Goal: Browse casually

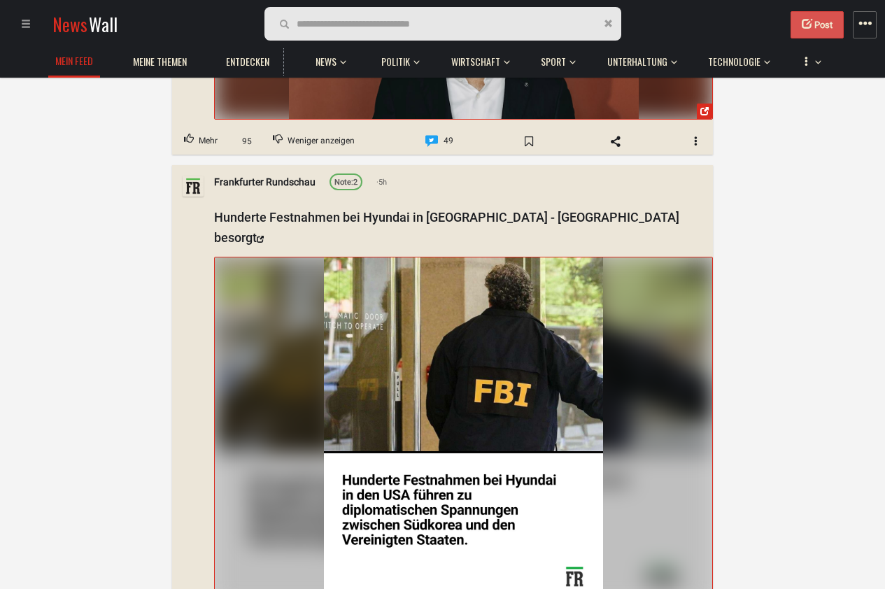
scroll to position [3189, 0]
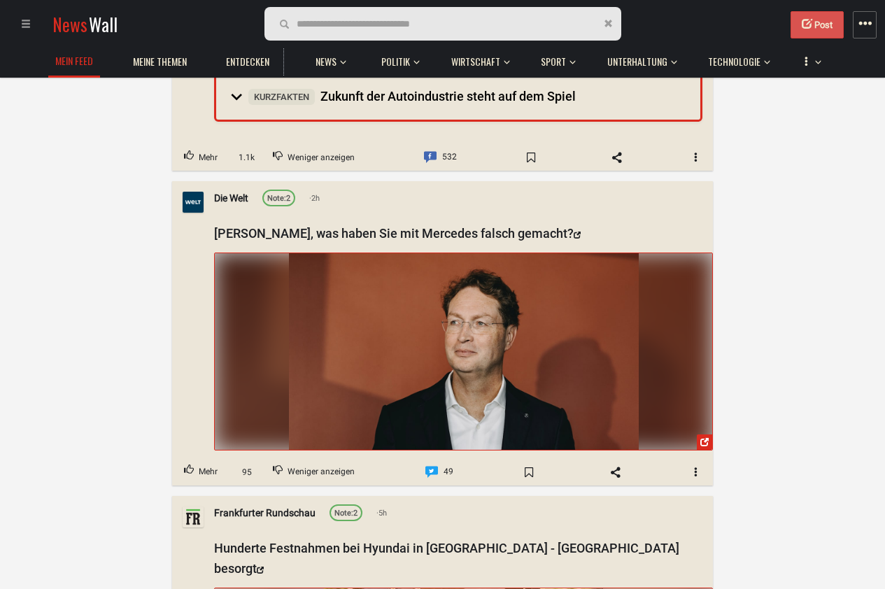
click at [556, 273] on img at bounding box center [464, 351] width 350 height 197
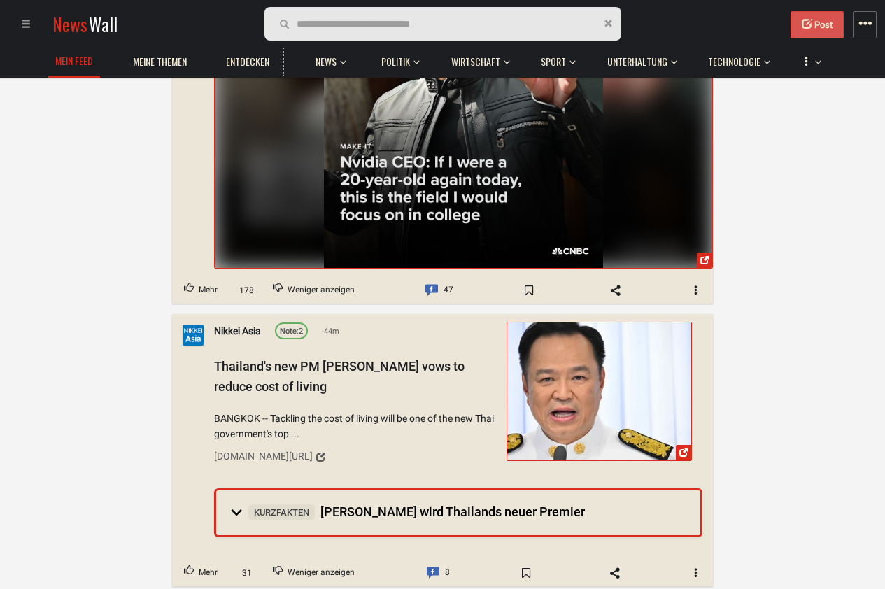
scroll to position [5707, 0]
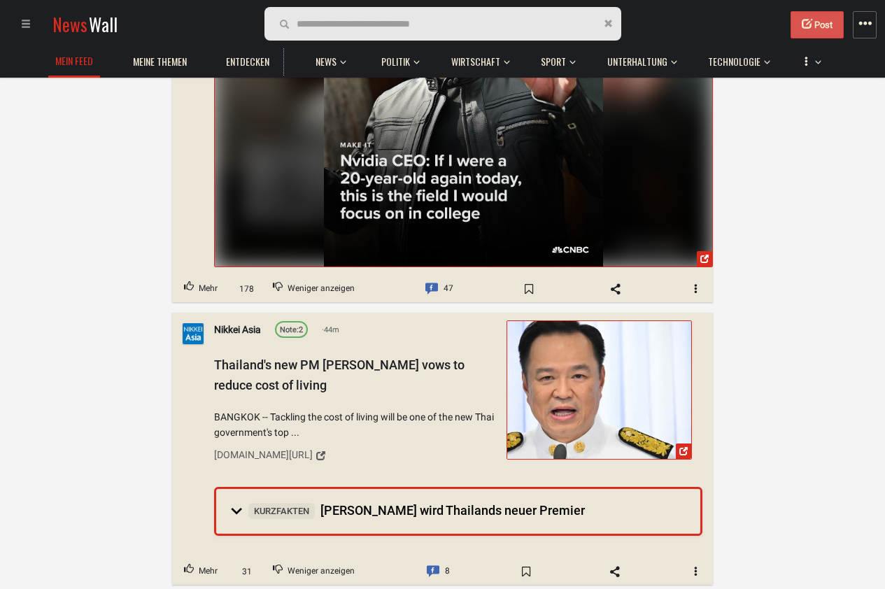
click at [697, 566] on span "button" at bounding box center [696, 571] width 10 height 10
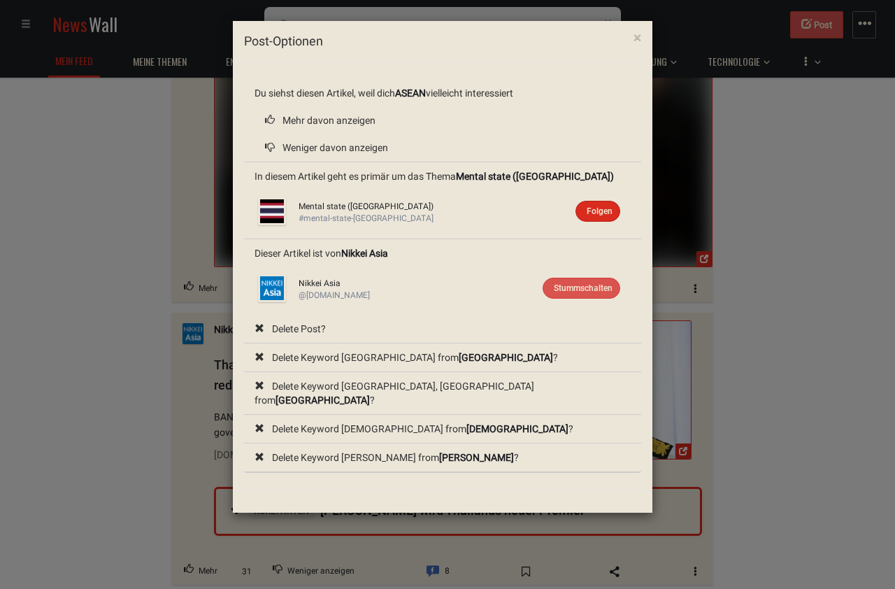
click at [739, 386] on div "× Post-Optionen Du siehst diesen Artikel, weil dich ASEAN vielleicht interessie…" at bounding box center [447, 294] width 895 height 589
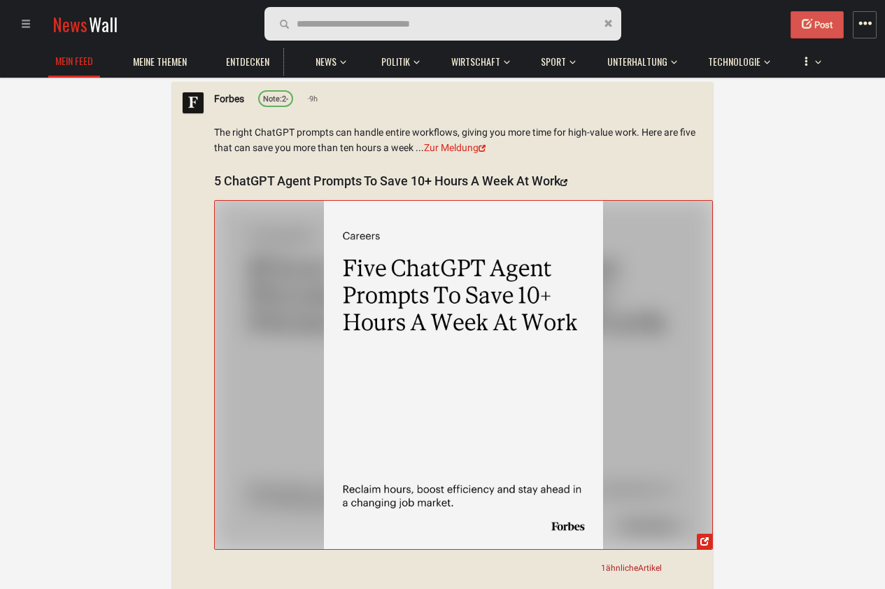
scroll to position [10155, 0]
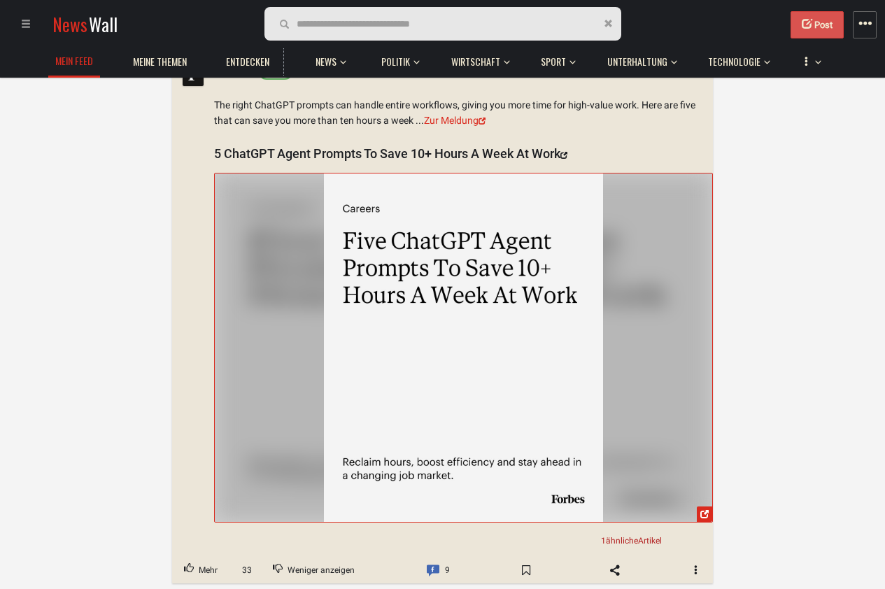
click at [689, 559] on button "button" at bounding box center [696, 570] width 34 height 22
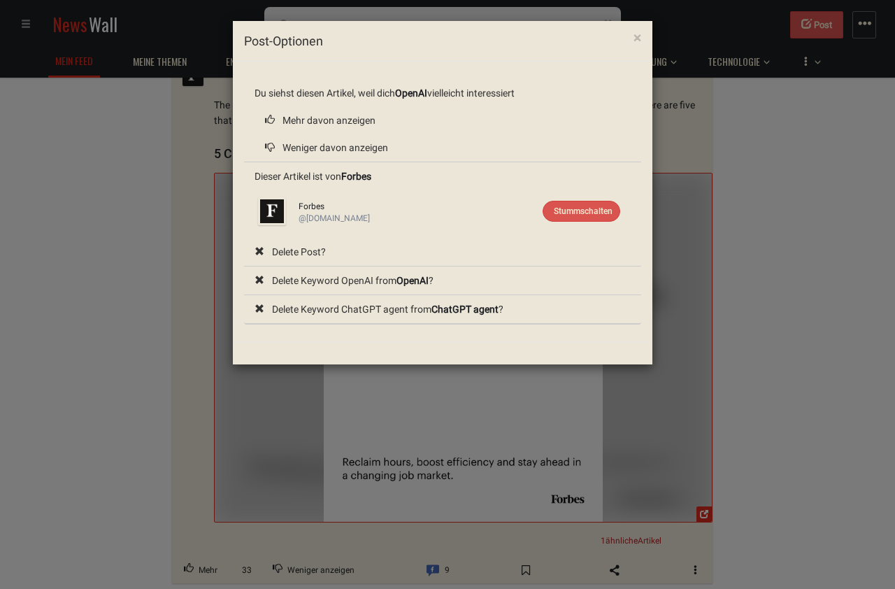
click at [732, 386] on div "× Post-Optionen Du siehst diesen Artikel, weil dich OpenAI vielleicht interessi…" at bounding box center [447, 294] width 895 height 589
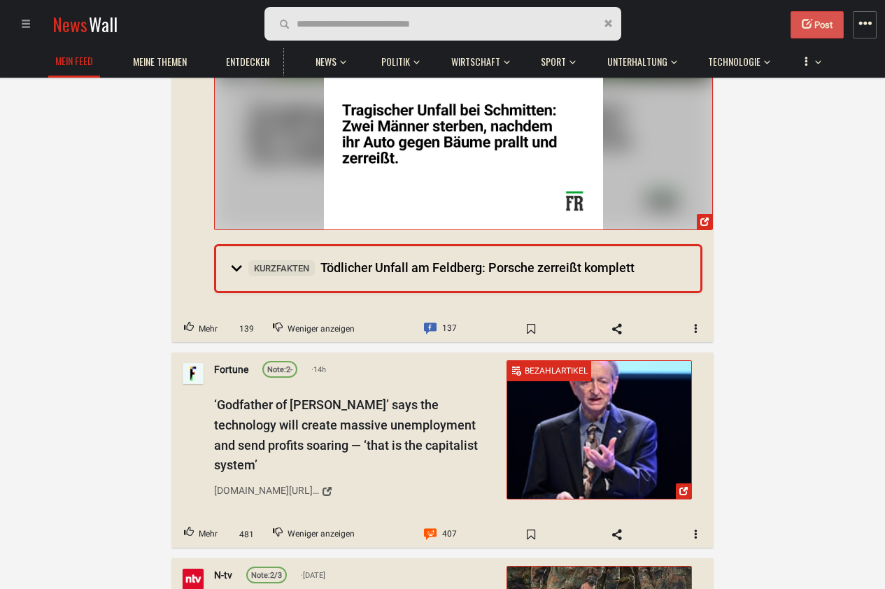
scroll to position [14938, 0]
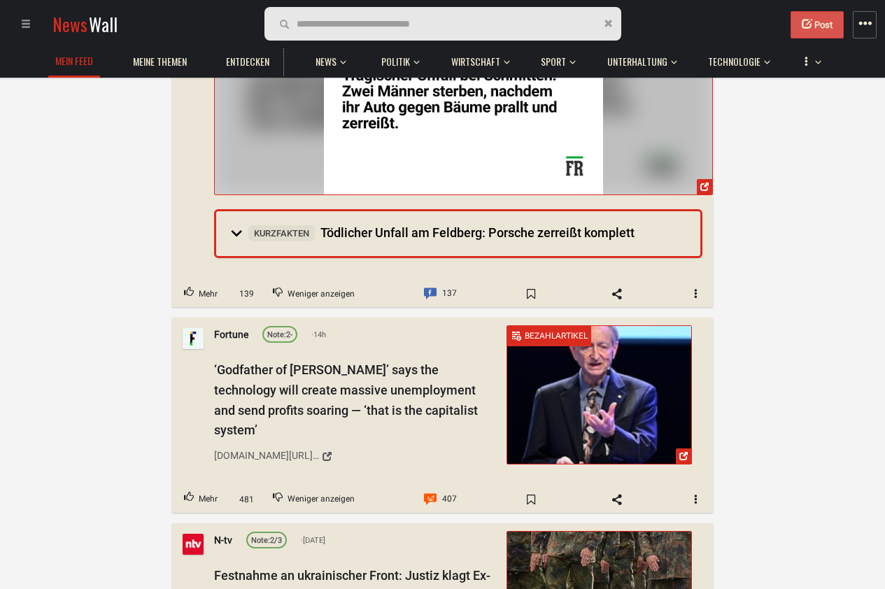
click at [692, 283] on button "button" at bounding box center [696, 294] width 34 height 22
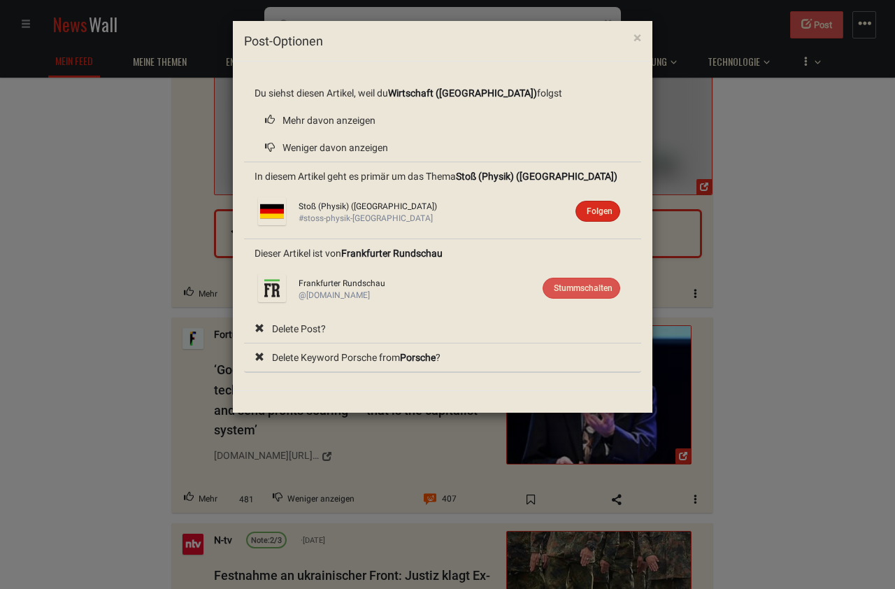
click at [743, 301] on div "× Post-Optionen Du siehst diesen Artikel, weil du Wirtschaft ([GEOGRAPHIC_DATA]…" at bounding box center [447, 294] width 895 height 589
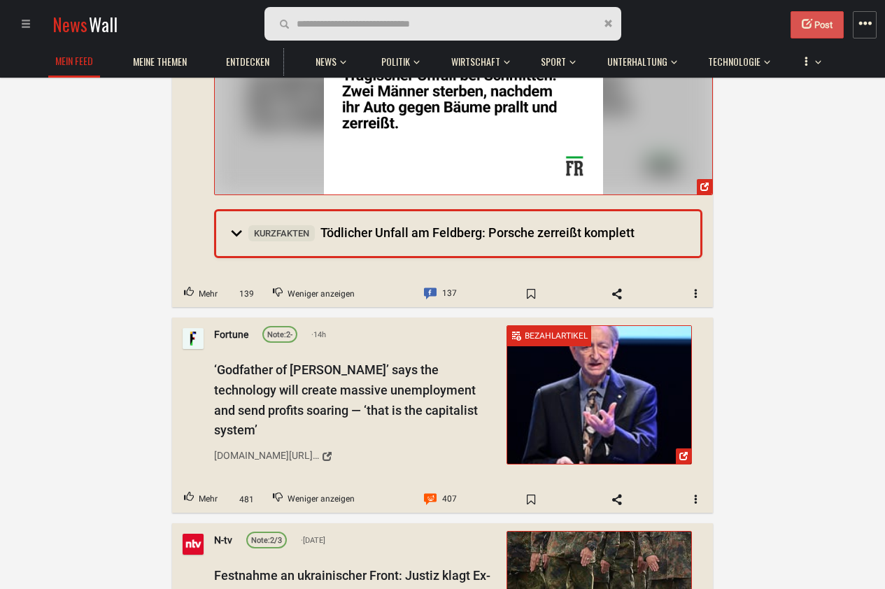
click at [695, 494] on span "button" at bounding box center [696, 499] width 10 height 10
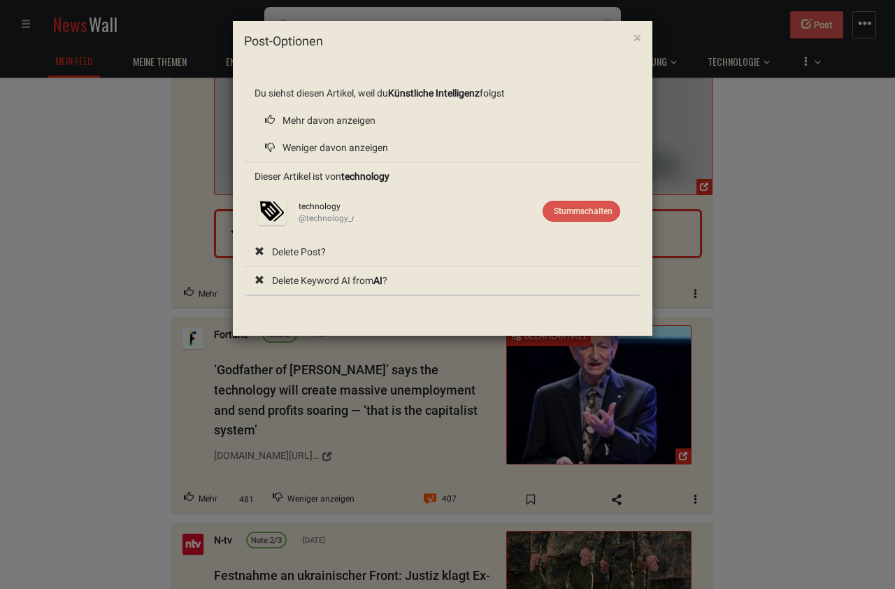
click at [758, 459] on div "× Post-Optionen Du siehst diesen Artikel, weil du Künstliche Intelligenz folgst…" at bounding box center [447, 294] width 895 height 589
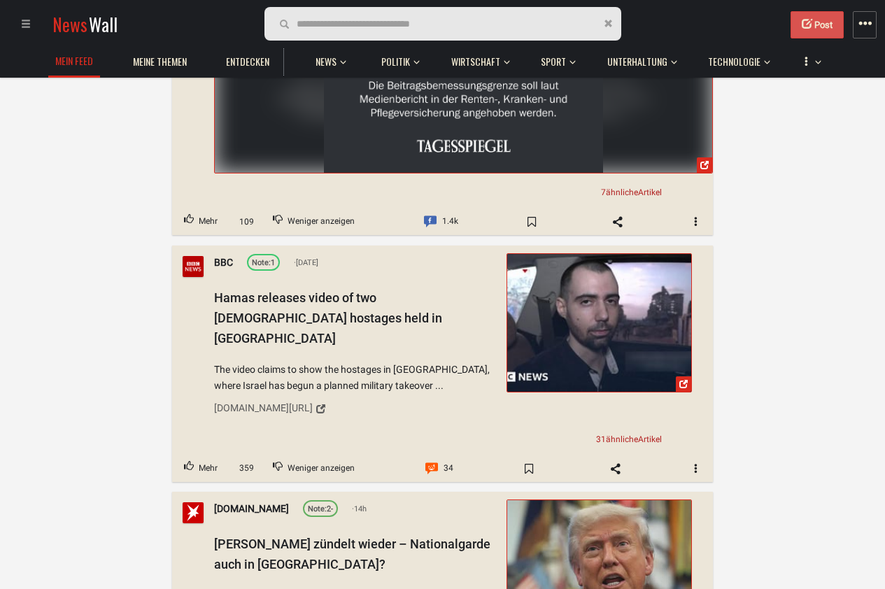
scroll to position [19722, 0]
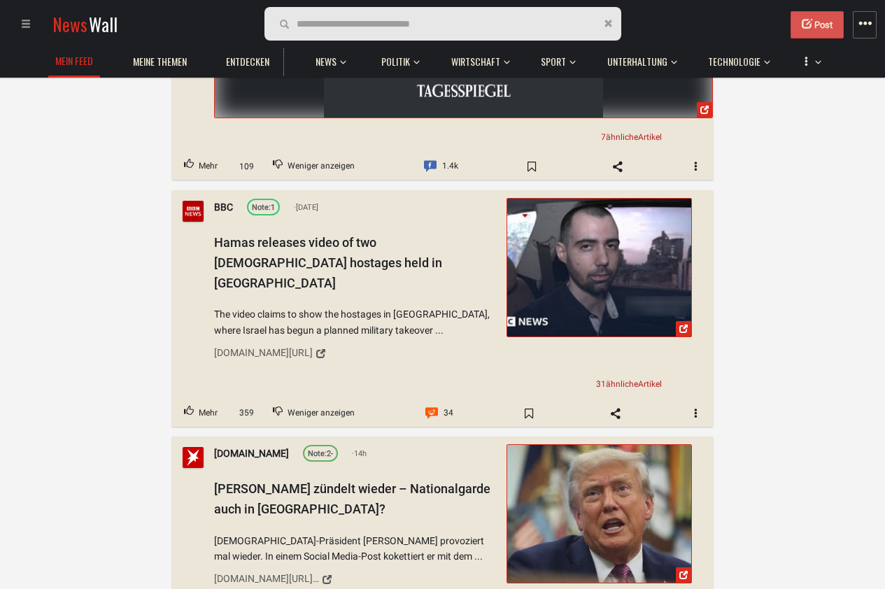
click at [696, 410] on button "button" at bounding box center [696, 413] width 34 height 22
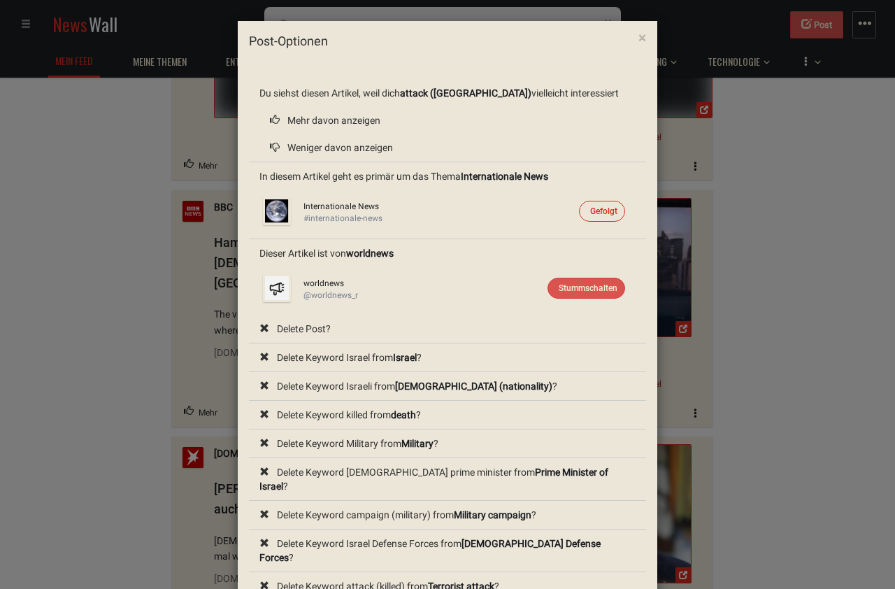
click at [753, 366] on div "× Post-Optionen Du siehst diesen Artikel, weil dich attack (Israel) vielleicht …" at bounding box center [447, 294] width 895 height 589
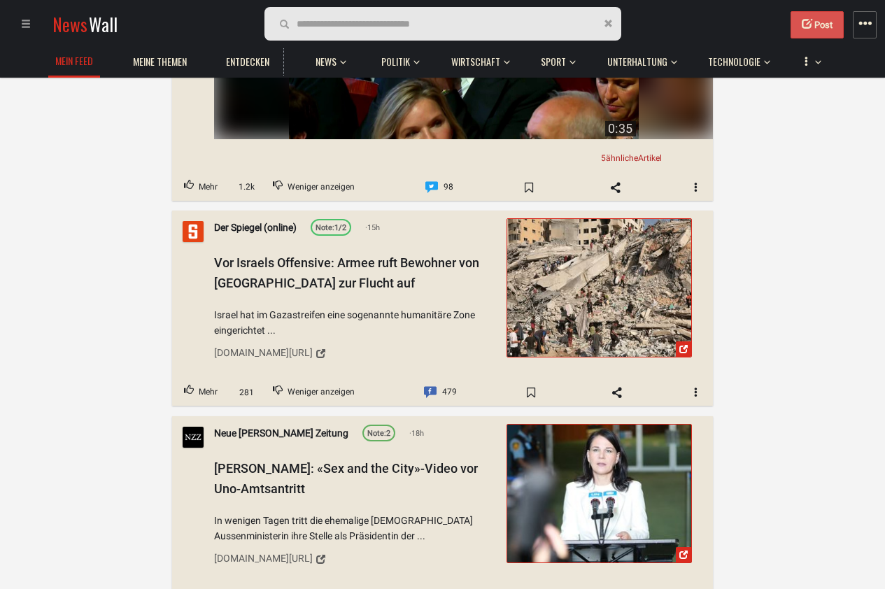
scroll to position [23667, 0]
